Goal: Task Accomplishment & Management: Complete application form

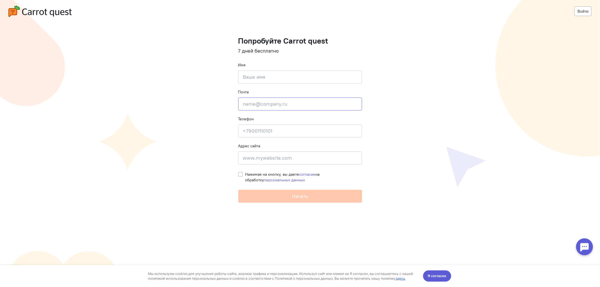
click at [269, 102] on input "email" at bounding box center [300, 104] width 124 height 13
paste input "l.v.kurinnaya@mail.ru"
type input "l.v.kurinnaya@mail.ru"
click at [271, 132] on input at bounding box center [300, 131] width 124 height 13
click at [269, 131] on input at bounding box center [300, 131] width 124 height 13
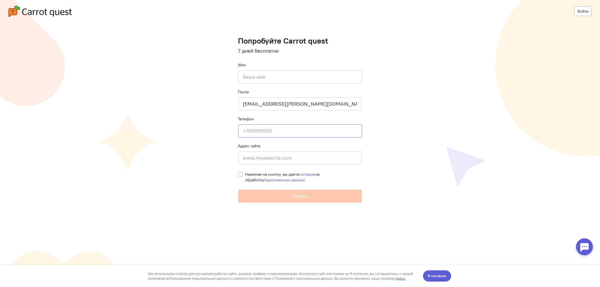
paste input "+7 908 470-32-82"
type input "+7 908 470-32-82"
click at [260, 157] on input at bounding box center [300, 158] width 124 height 13
click at [275, 157] on input at bounding box center [300, 158] width 124 height 13
paste input "http://жилой-комплекс-к24.рф"
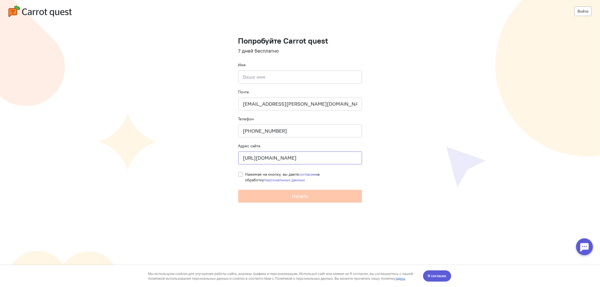
type input "http://жилой-комплекс-к24.рф"
click at [245, 176] on label "Нажимая на кнопку, вы даете согласие на обработку персональных данных" at bounding box center [303, 176] width 117 height 11
click at [240, 176] on input "Нажимая на кнопку, вы даете согласие на обработку персональных данных" at bounding box center [240, 173] width 4 height 5
checkbox input "true"
click at [260, 78] on input at bounding box center [300, 77] width 124 height 13
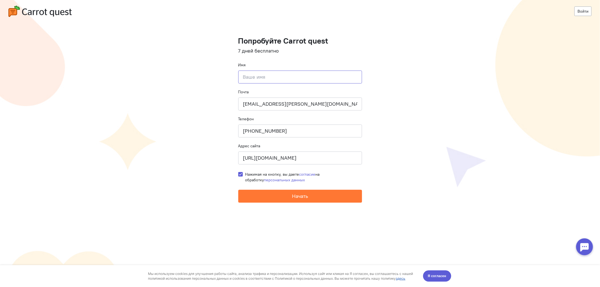
click at [254, 79] on input at bounding box center [300, 77] width 124 height 13
paste input "~Лариса Куринная"
click at [246, 77] on input "~Лариса Куринная" at bounding box center [300, 77] width 124 height 13
drag, startPoint x: 290, startPoint y: 76, endPoint x: 265, endPoint y: 74, distance: 25.1
click at [265, 74] on input "~Лариса Куринная" at bounding box center [300, 77] width 124 height 13
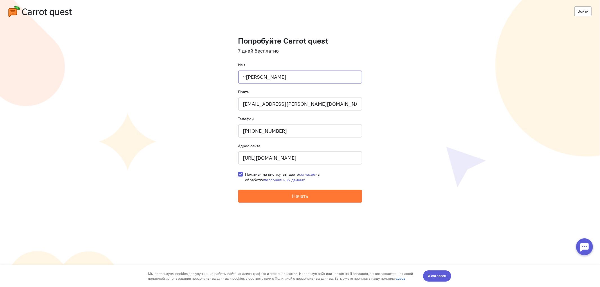
drag, startPoint x: 245, startPoint y: 79, endPoint x: 235, endPoint y: 77, distance: 10.6
click at [235, 77] on cq-registration "Войти Попробуйте Carrot quest 7 дней бесплатно Имя ~Лариса Почта l.v.kurinnaya@…" at bounding box center [300, 143] width 600 height 287
type input "Лариса"
click at [286, 192] on button "Начать" at bounding box center [300, 196] width 124 height 13
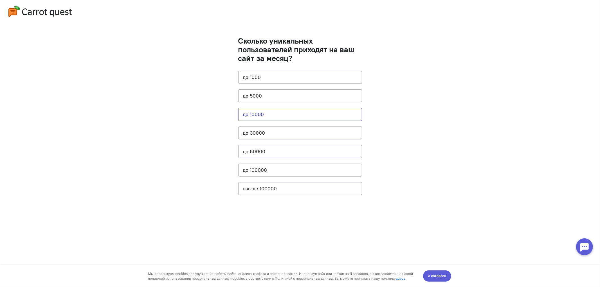
click at [254, 111] on button "до 10000" at bounding box center [300, 114] width 124 height 13
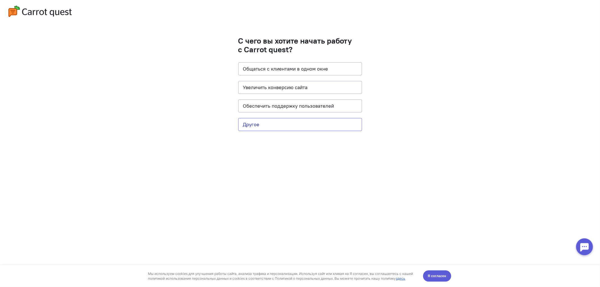
click at [259, 127] on button "Другое" at bounding box center [300, 124] width 124 height 13
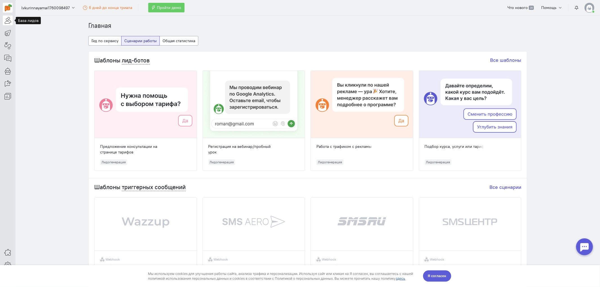
click at [9, 20] on icon at bounding box center [7, 20] width 7 height 7
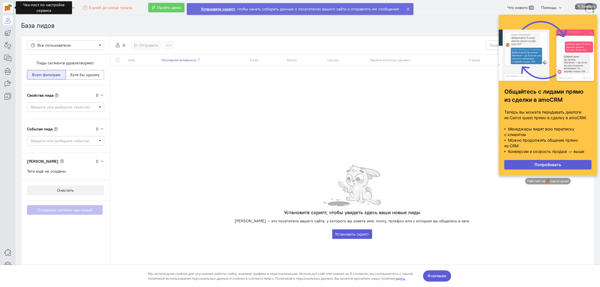
click at [10, 8] on img at bounding box center [8, 7] width 7 height 7
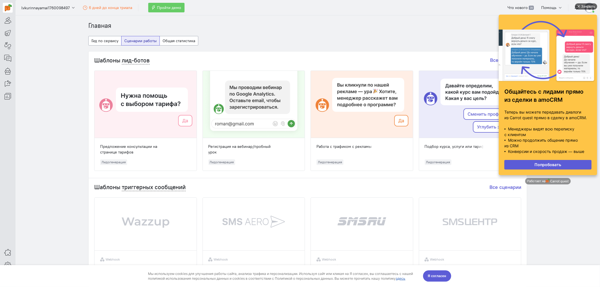
click at [580, 4] on div "Закрыть" at bounding box center [585, 6] width 22 height 6
